Goal: Task Accomplishment & Management: Use online tool/utility

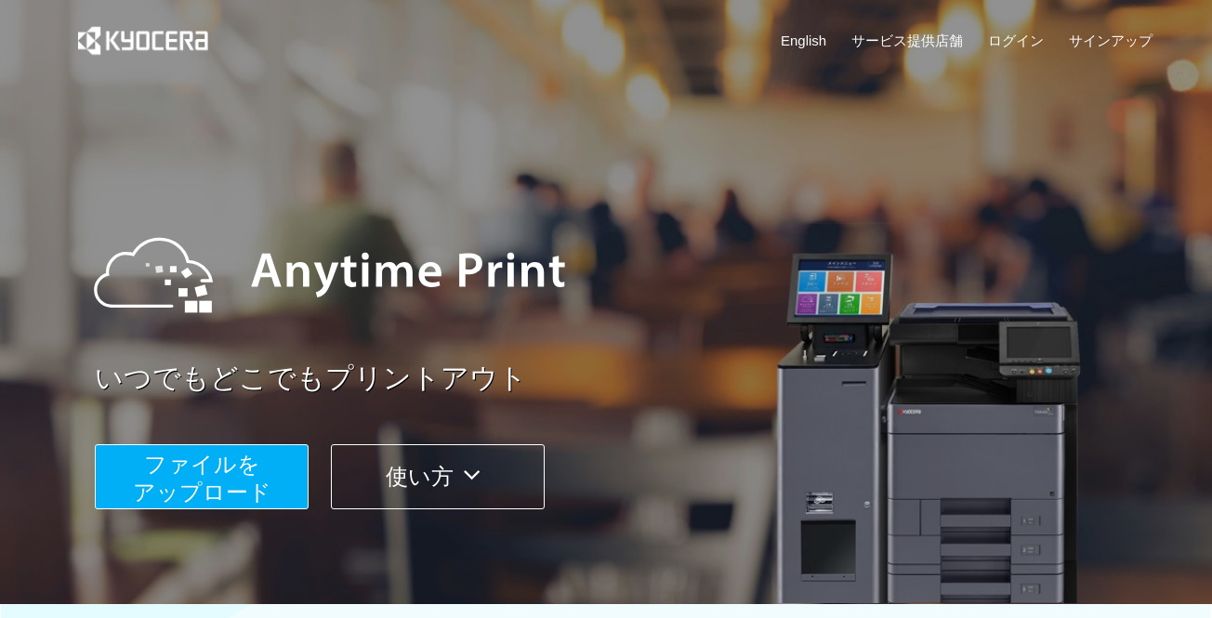
click at [245, 461] on span "ファイルを ​​アップロード" at bounding box center [202, 478] width 138 height 53
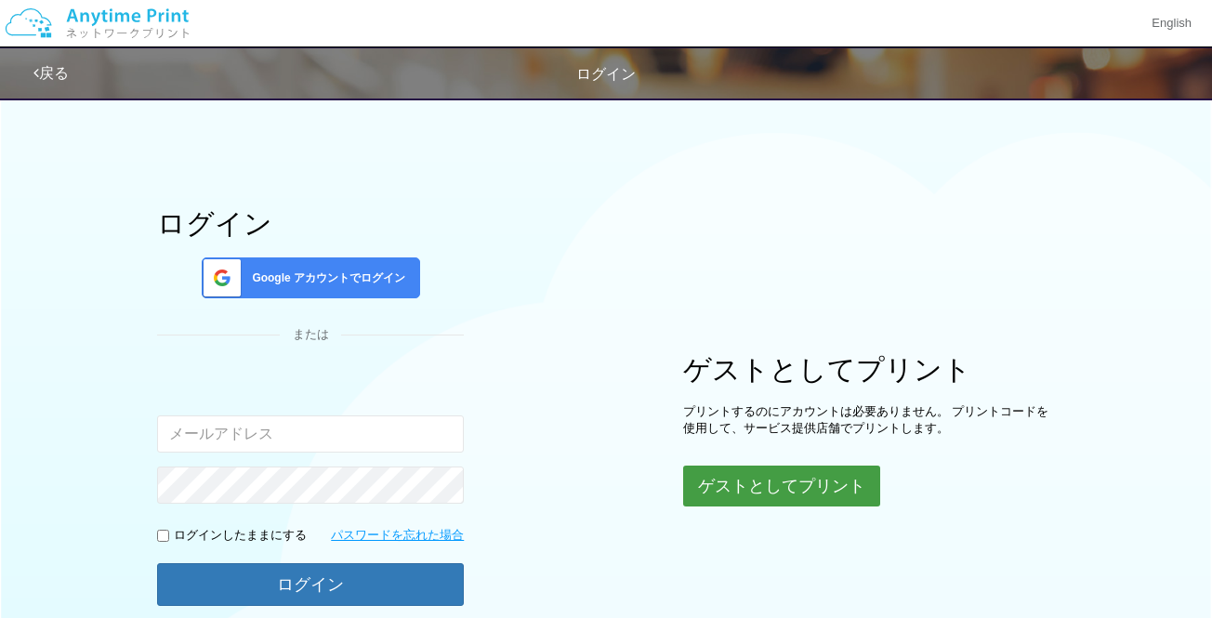
click at [737, 477] on button "ゲストとしてプリント" at bounding box center [781, 486] width 197 height 41
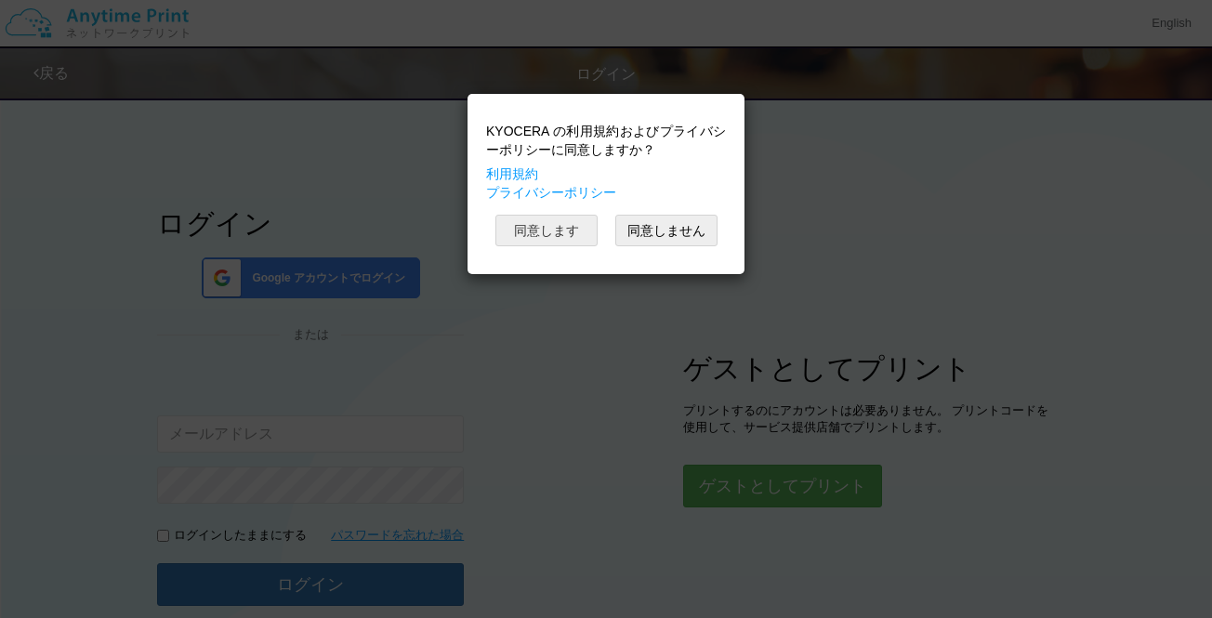
click at [546, 233] on button "同意します" at bounding box center [546, 231] width 102 height 32
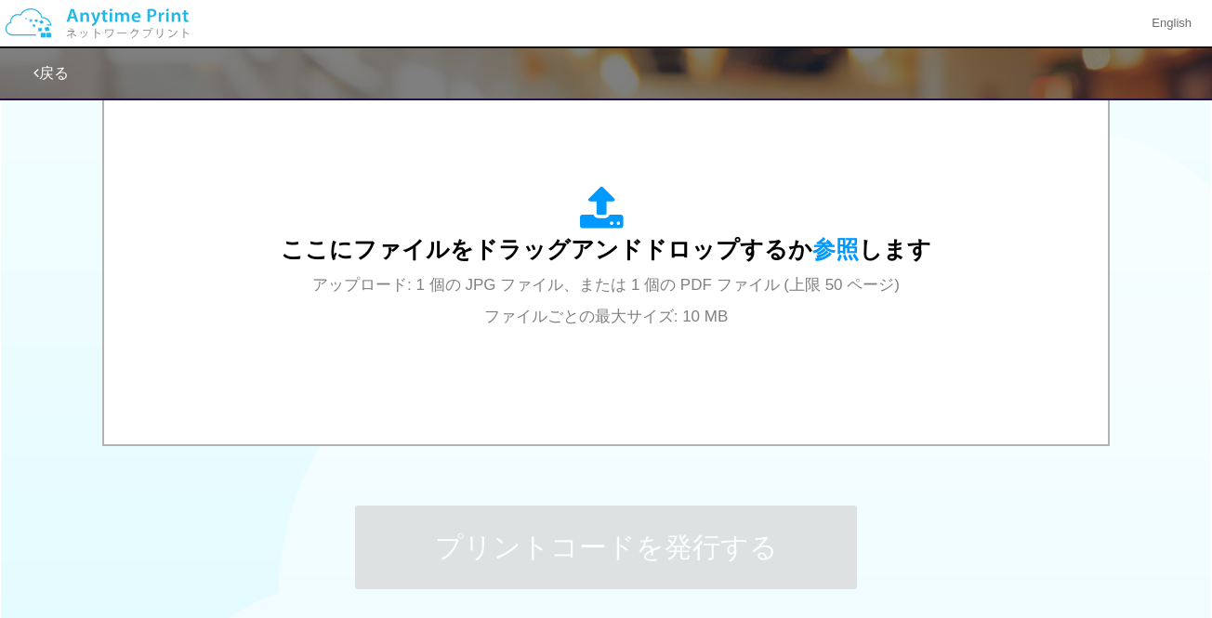
scroll to position [636, 0]
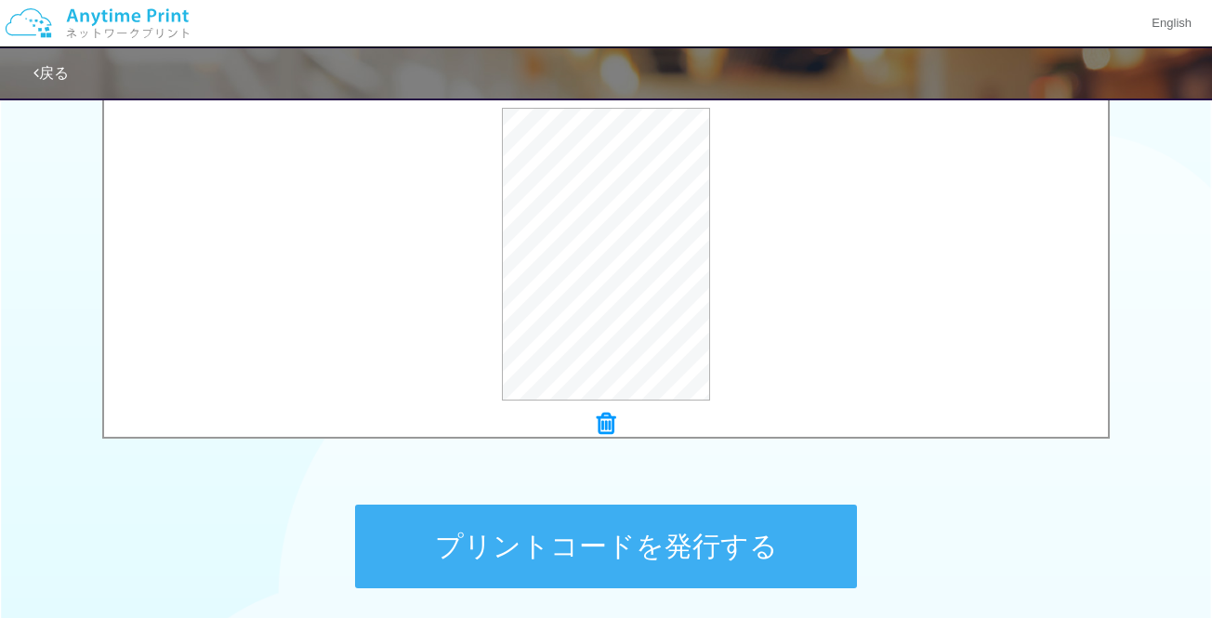
click at [625, 547] on button "プリントコードを発行する" at bounding box center [606, 547] width 502 height 84
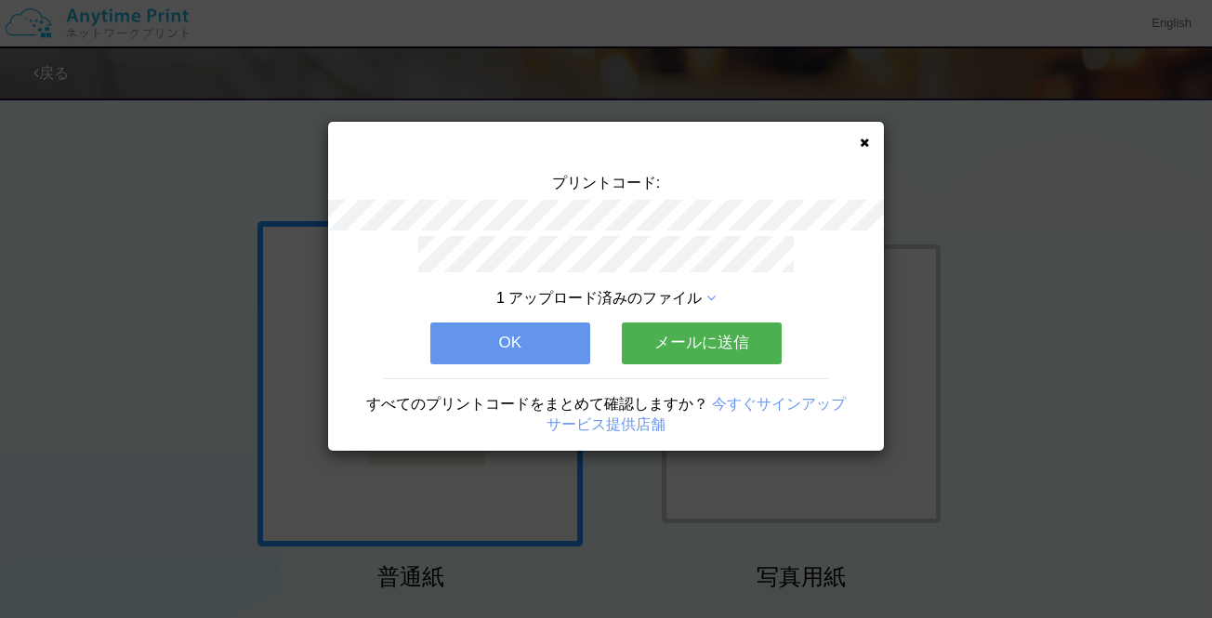
click at [754, 335] on button "メールに送信" at bounding box center [702, 342] width 160 height 41
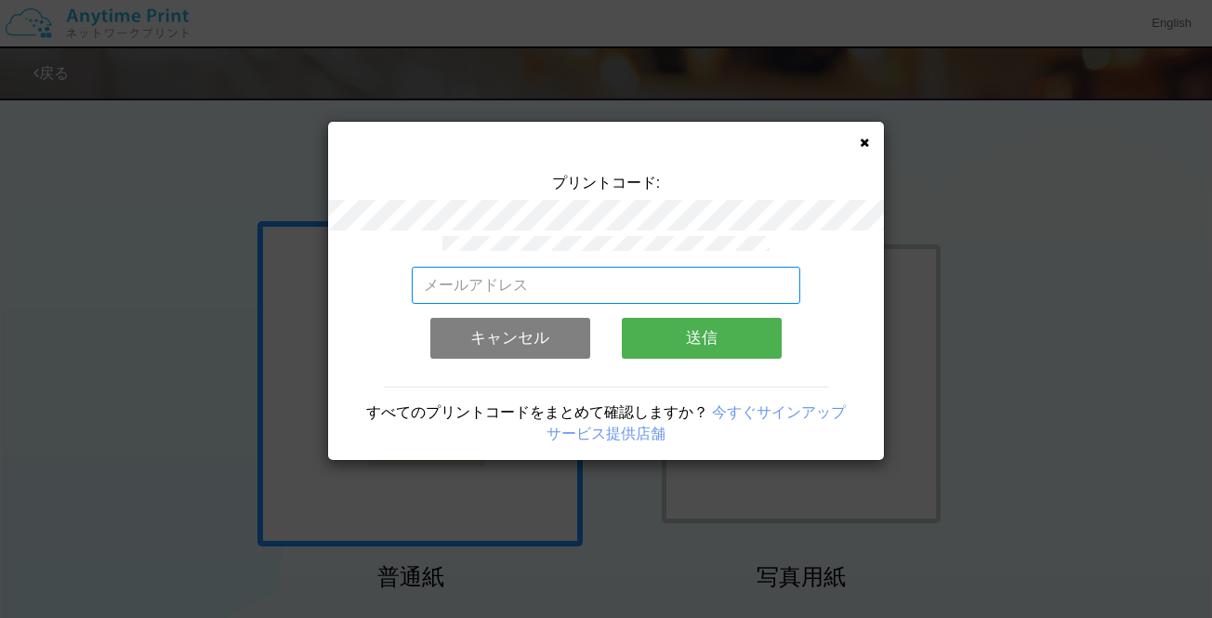
click at [646, 276] on input "email" at bounding box center [606, 285] width 389 height 37
type input "[EMAIL_ADDRESS][DOMAIN_NAME]"
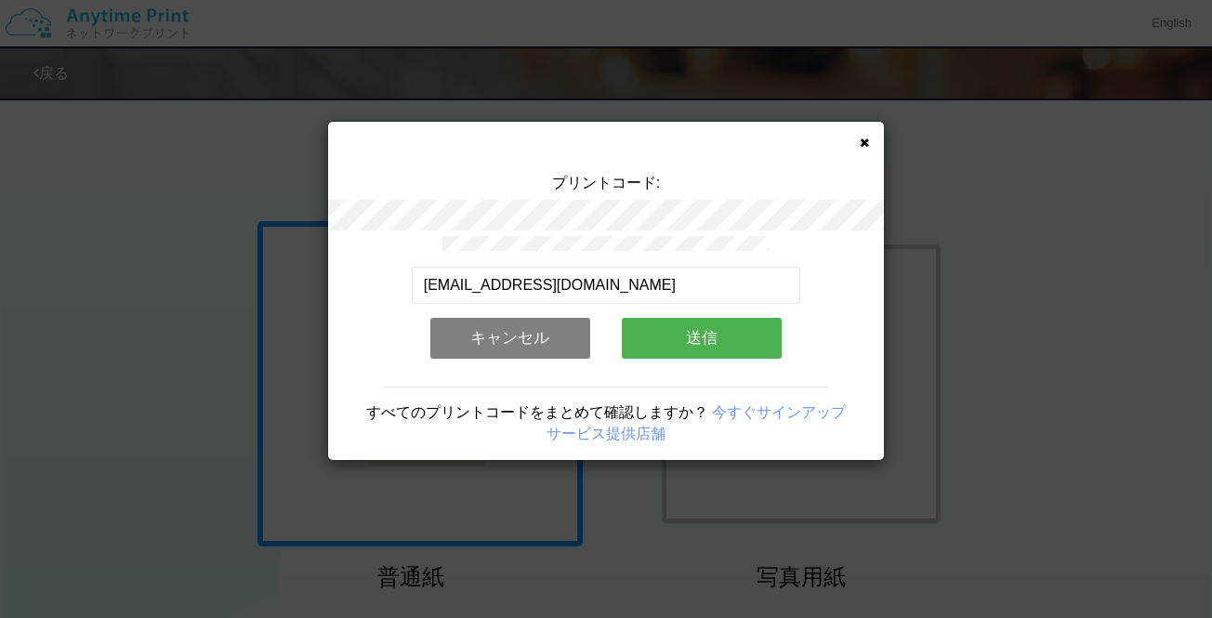
click at [693, 332] on button "送信" at bounding box center [702, 338] width 160 height 41
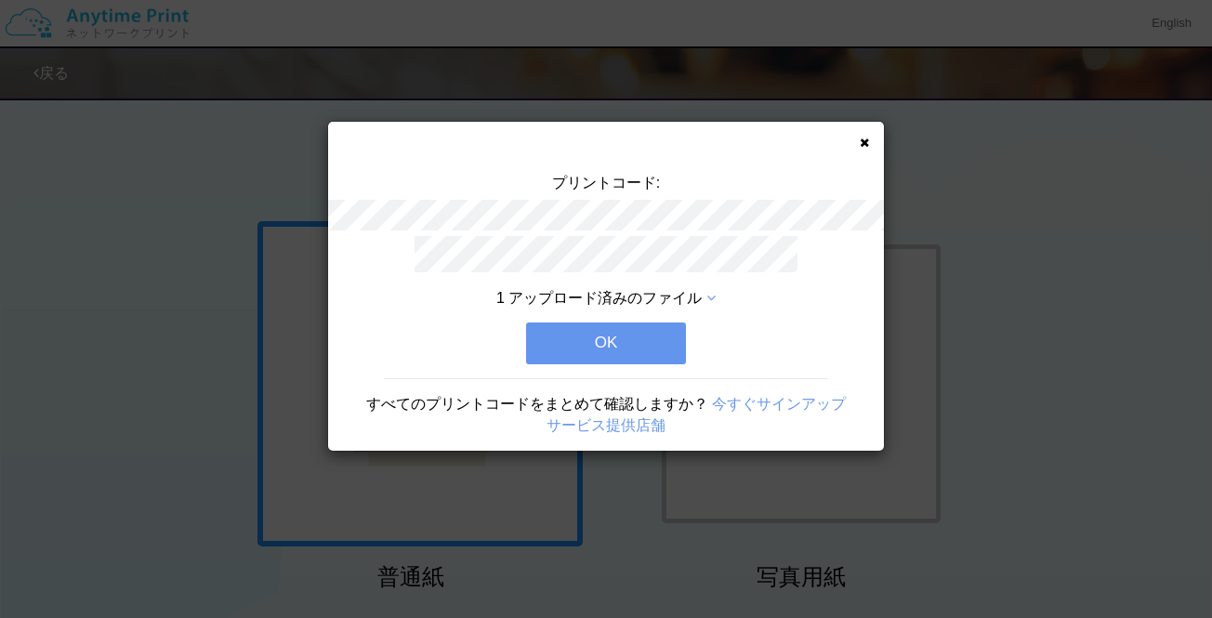
click at [636, 335] on button "OK" at bounding box center [606, 342] width 160 height 41
